Goal: Transaction & Acquisition: Purchase product/service

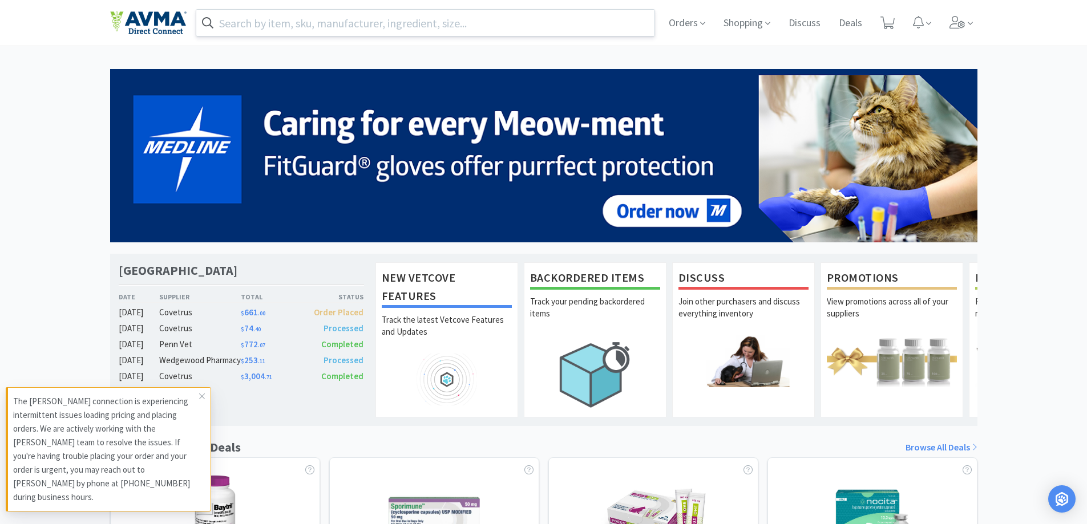
click at [271, 18] on input "text" at bounding box center [425, 23] width 459 height 26
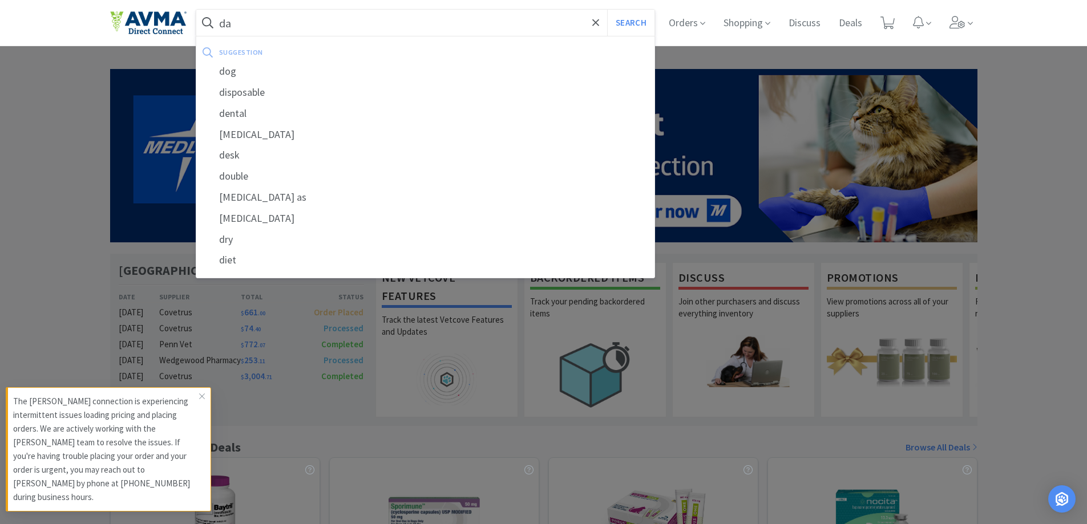
type input "d"
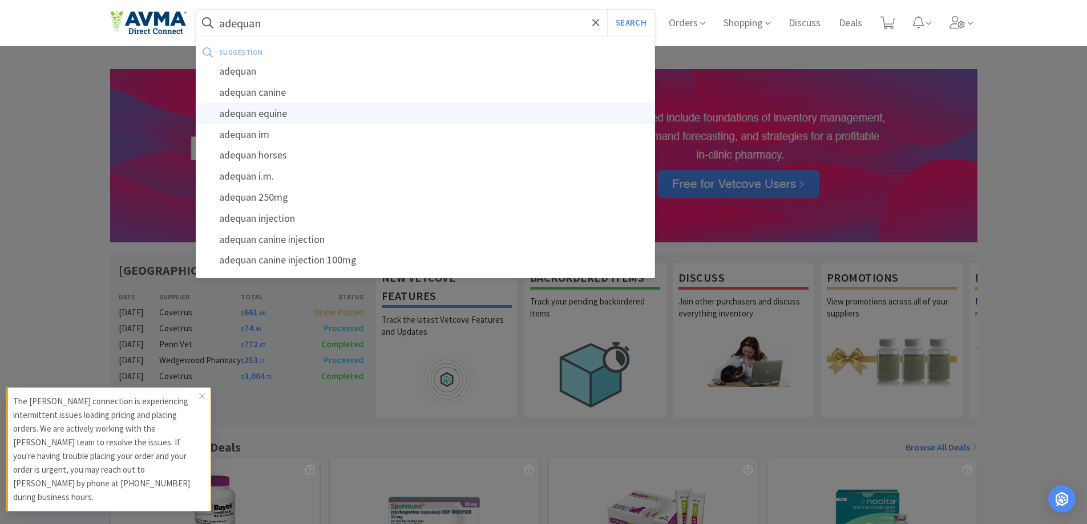
click at [272, 110] on div "adequan equine" at bounding box center [425, 113] width 459 height 21
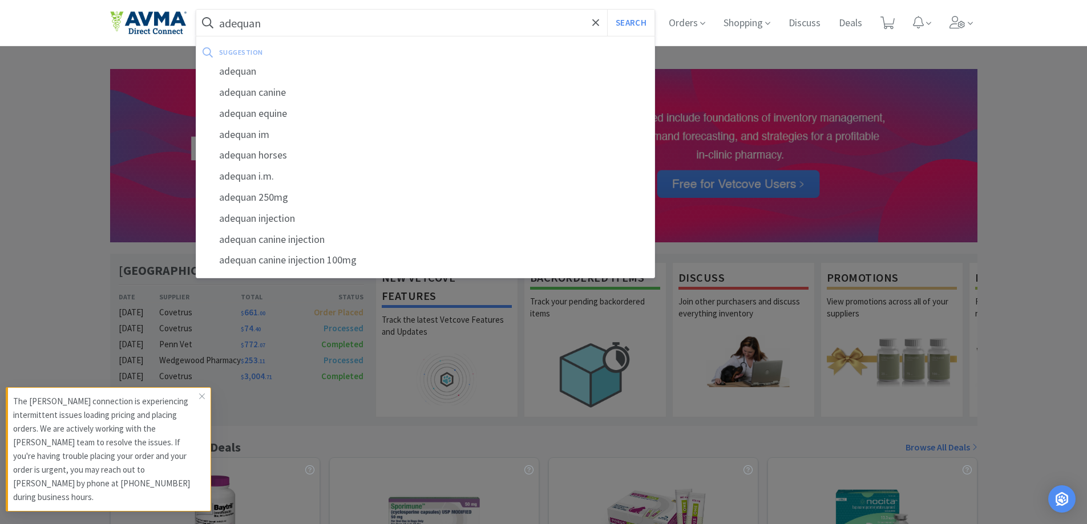
type input "adequan equine"
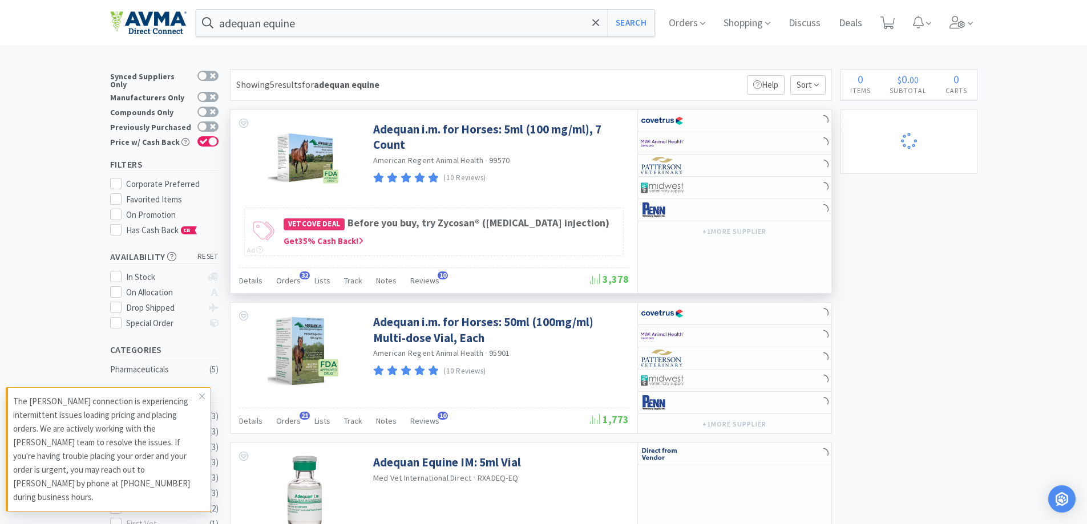
select select "2"
select select "5"
select select "1"
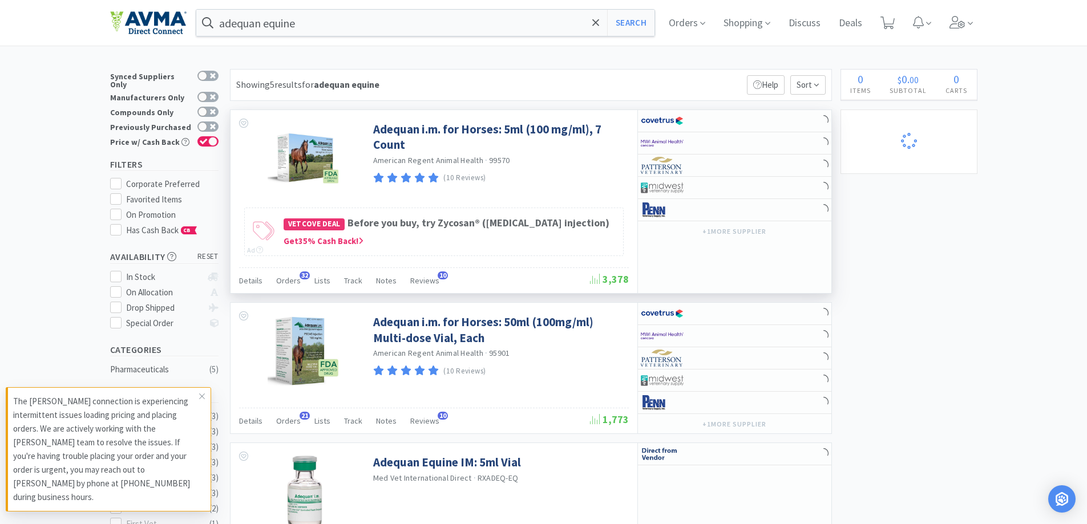
select select "1"
